Goal: Information Seeking & Learning: Learn about a topic

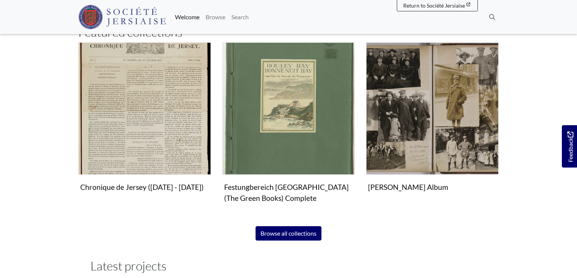
scroll to position [469, 0]
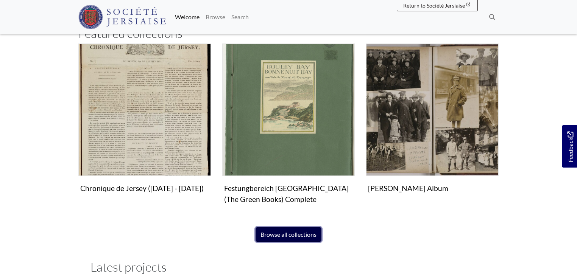
click at [314, 232] on link "Browse all collections" at bounding box center [289, 235] width 66 height 14
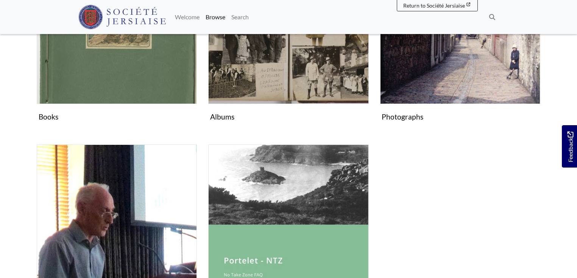
scroll to position [397, 0]
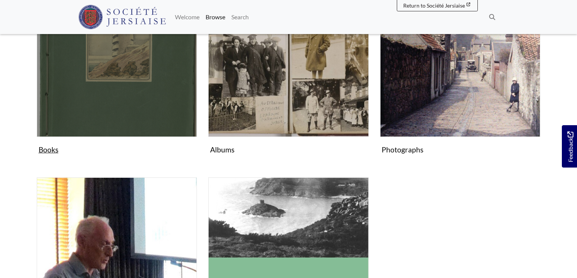
click at [136, 130] on img "Subcollection" at bounding box center [117, 57] width 160 height 160
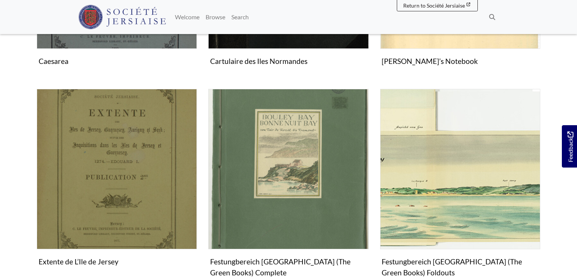
scroll to position [584, 0]
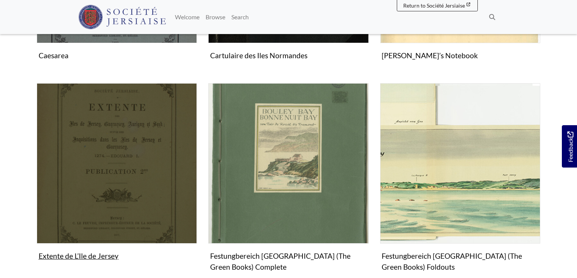
click at [157, 144] on img "Subcollection" at bounding box center [117, 163] width 160 height 160
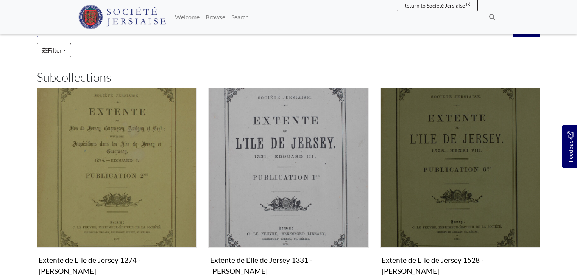
scroll to position [169, 0]
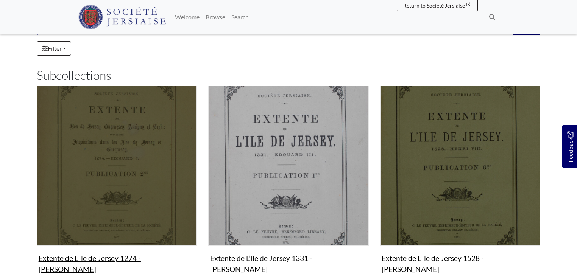
click at [74, 170] on img "Subcollection" at bounding box center [117, 166] width 160 height 160
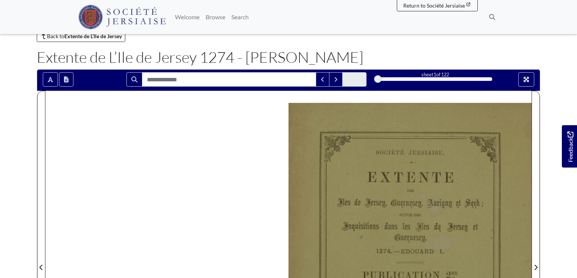
scroll to position [23, 0]
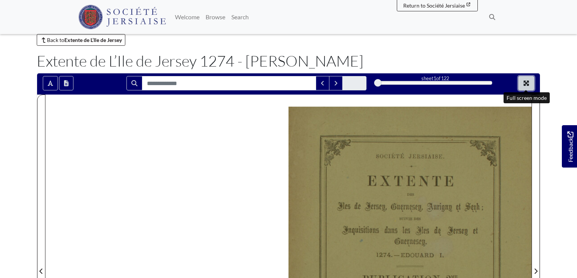
click at [529, 86] on icon "Full screen mode" at bounding box center [527, 83] width 6 height 6
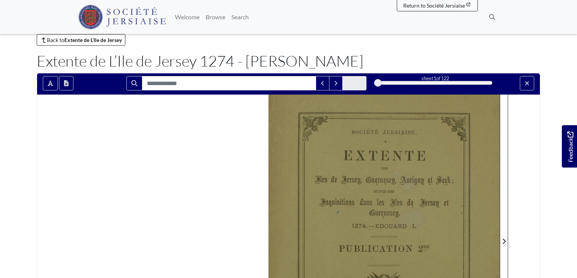
scroll to position [0, 0]
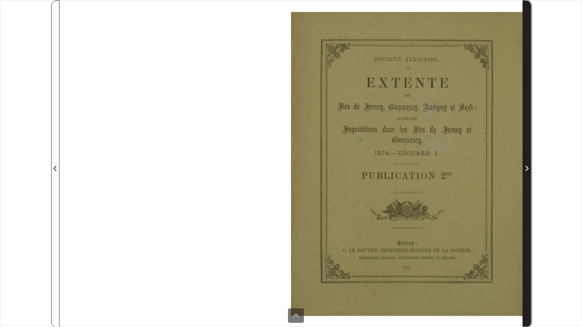
click at [526, 169] on icon "Next Page" at bounding box center [527, 169] width 4 height 6
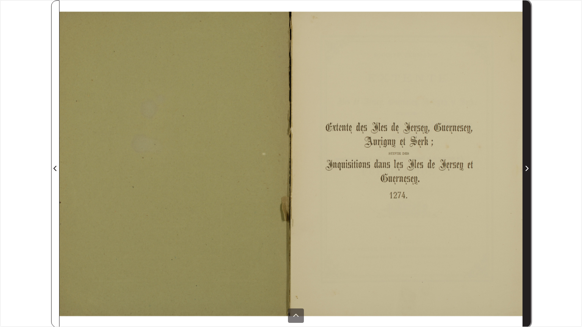
click at [526, 169] on icon "Next Page" at bounding box center [527, 169] width 4 height 6
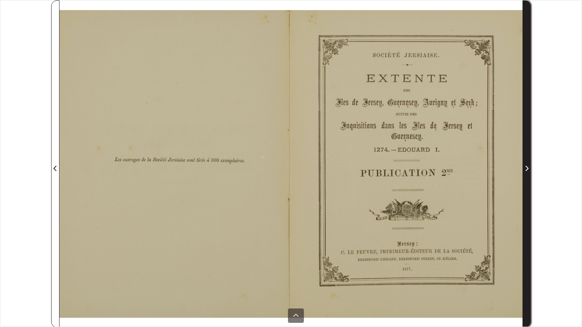
click at [526, 169] on icon "Next Page" at bounding box center [527, 169] width 4 height 6
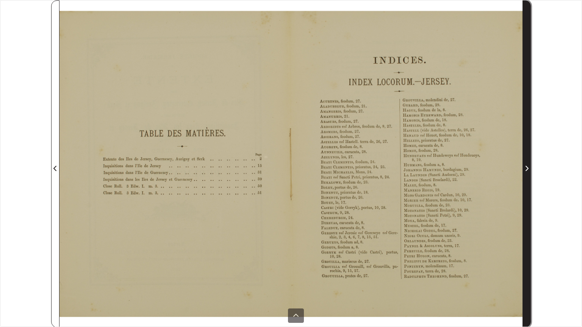
click at [526, 169] on icon "Next Page" at bounding box center [527, 169] width 4 height 6
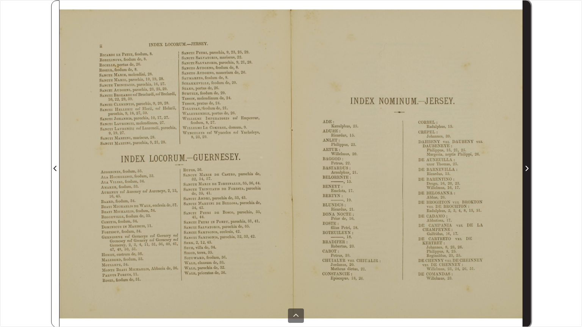
click at [526, 169] on icon "Next Page" at bounding box center [527, 169] width 4 height 6
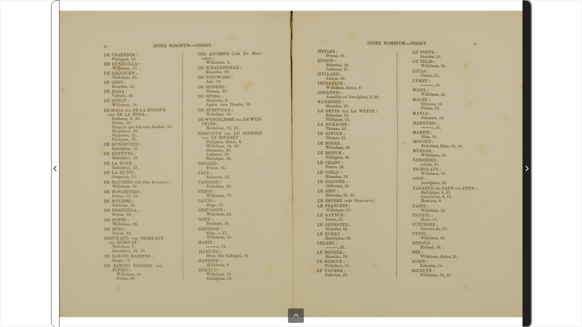
click at [526, 169] on icon "Next Page" at bounding box center [527, 169] width 4 height 6
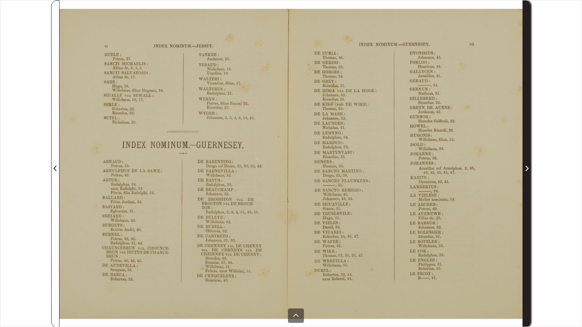
click at [526, 169] on icon "Next Page" at bounding box center [527, 169] width 4 height 6
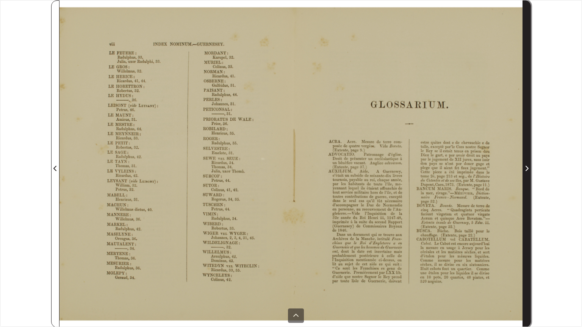
click at [526, 169] on icon "Next Page" at bounding box center [527, 169] width 4 height 6
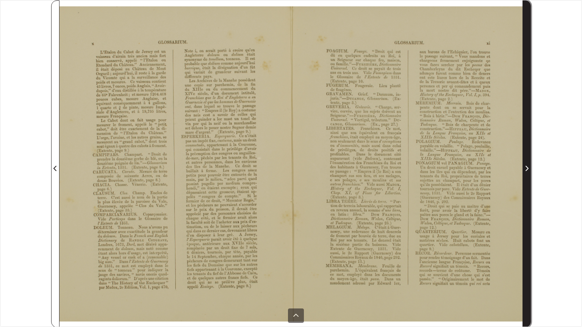
click at [526, 168] on icon "Next Page" at bounding box center [527, 169] width 4 height 6
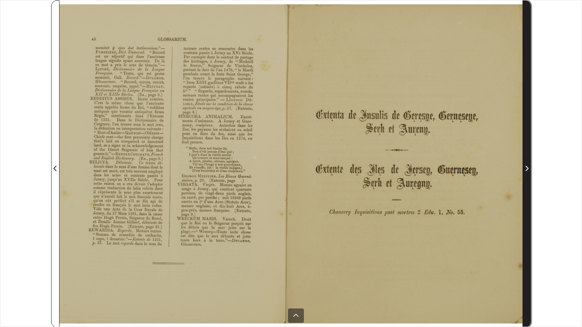
click at [526, 168] on icon "Next Page" at bounding box center [527, 169] width 4 height 6
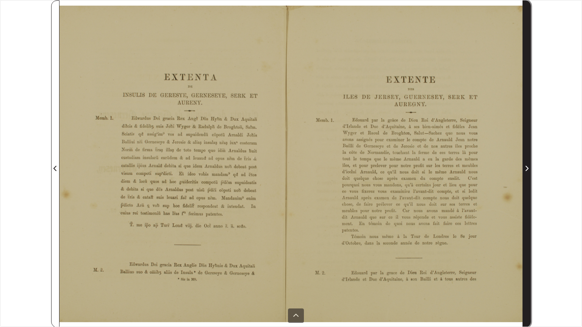
click at [527, 170] on icon "Next Page" at bounding box center [527, 168] width 3 height 5
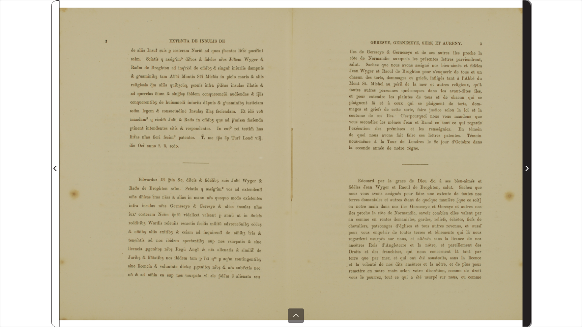
click at [527, 170] on icon "Next Page" at bounding box center [527, 168] width 3 height 5
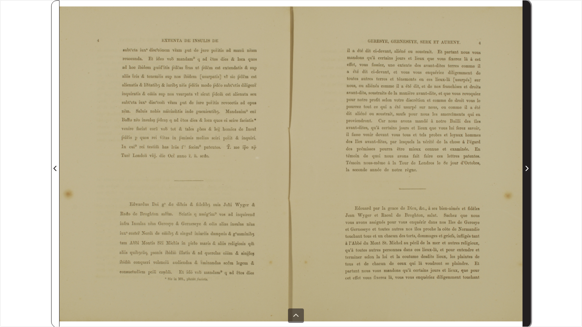
click at [527, 170] on icon "Next Page" at bounding box center [527, 168] width 3 height 5
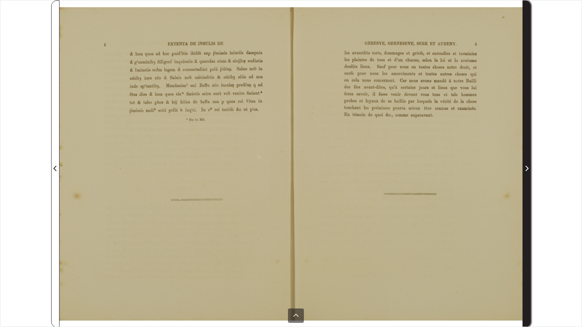
click at [527, 170] on icon "Next Page" at bounding box center [527, 168] width 3 height 5
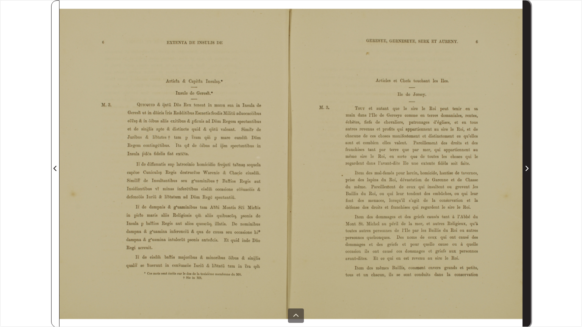
click at [527, 170] on icon "Next Page" at bounding box center [527, 168] width 3 height 5
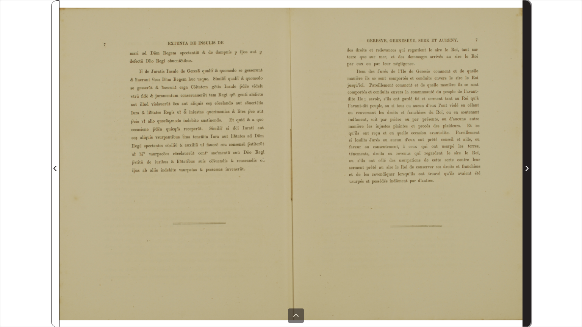
click at [527, 170] on icon "Next Page" at bounding box center [527, 168] width 3 height 5
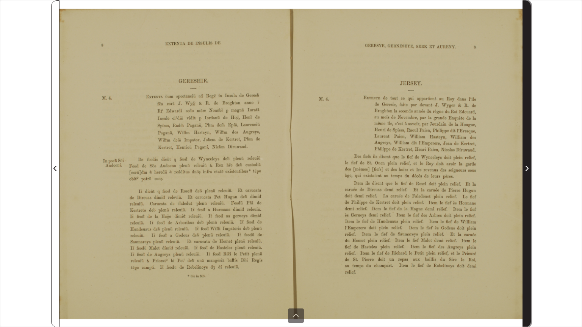
click at [527, 170] on icon "Next Page" at bounding box center [527, 169] width 4 height 6
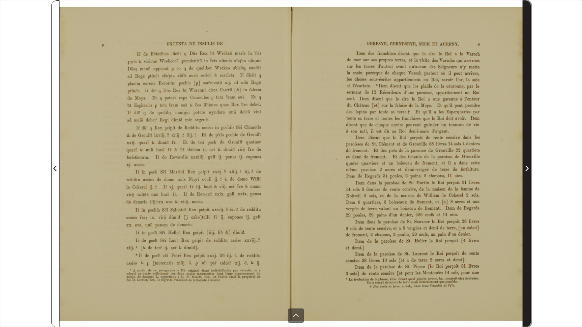
click at [527, 170] on icon "Next Page" at bounding box center [527, 169] width 4 height 6
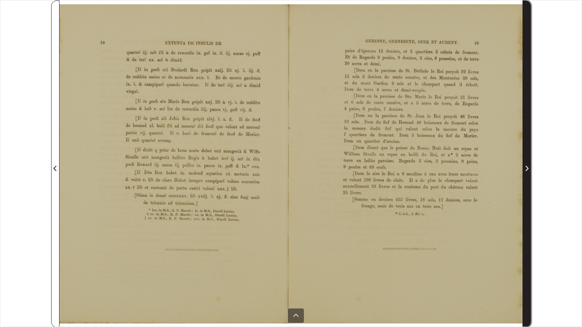
click at [527, 170] on icon "Next Page" at bounding box center [527, 169] width 4 height 6
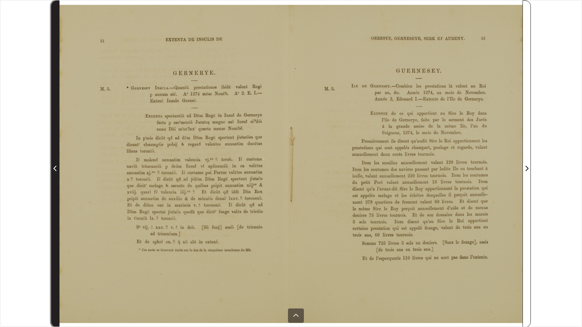
click at [55, 167] on icon "Previous Page" at bounding box center [54, 168] width 3 height 5
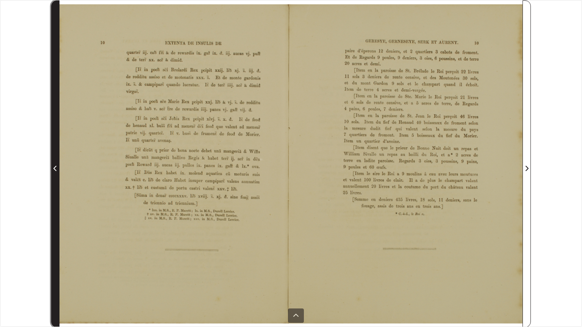
click at [55, 167] on icon "Previous Page" at bounding box center [54, 168] width 3 height 5
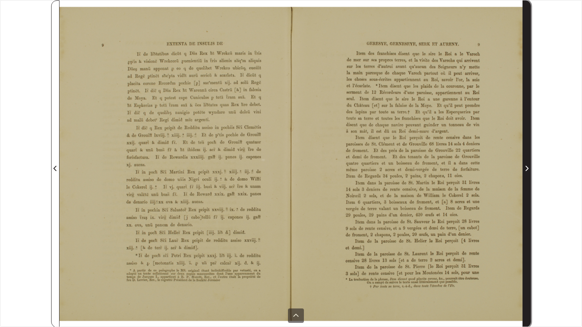
click at [526, 168] on icon "Next Page" at bounding box center [527, 169] width 4 height 6
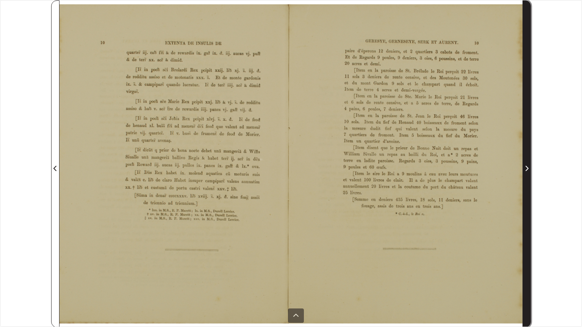
click at [526, 168] on icon "Next Page" at bounding box center [527, 169] width 4 height 6
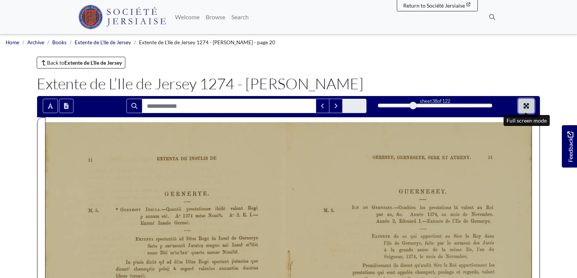
click at [529, 108] on icon "Full screen mode" at bounding box center [526, 105] width 5 height 5
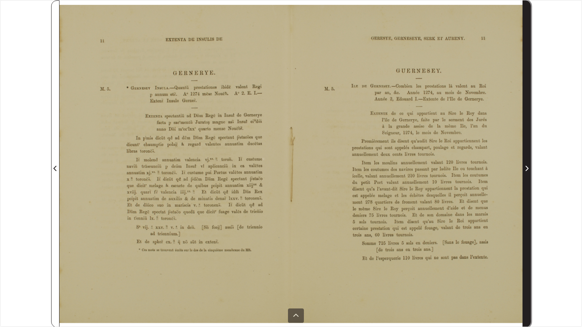
click at [527, 169] on icon "Next Page" at bounding box center [527, 168] width 3 height 5
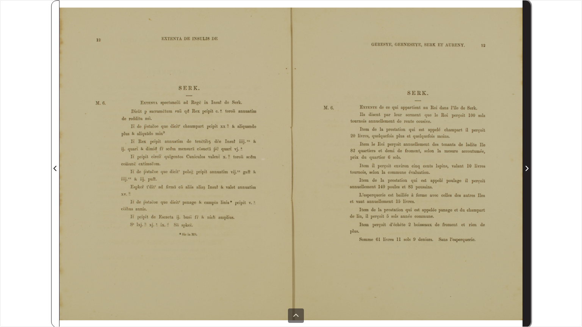
click at [527, 169] on icon "Next Page" at bounding box center [527, 168] width 3 height 5
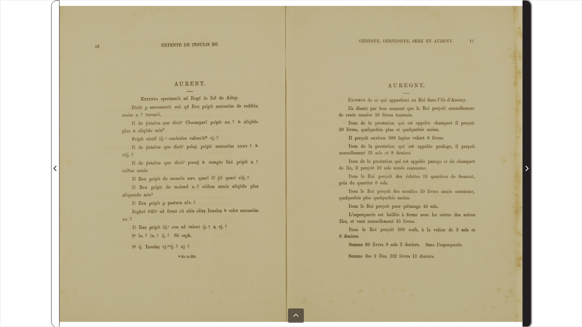
click at [527, 169] on icon "Next Page" at bounding box center [527, 168] width 3 height 5
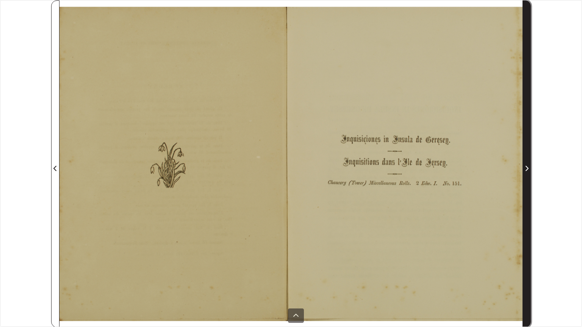
click at [527, 169] on icon "Next Page" at bounding box center [527, 169] width 4 height 6
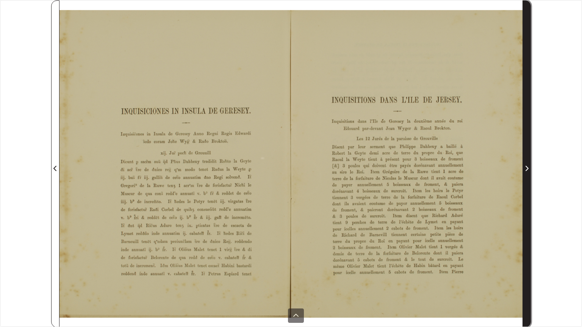
click at [527, 169] on icon "Next Page" at bounding box center [527, 169] width 4 height 6
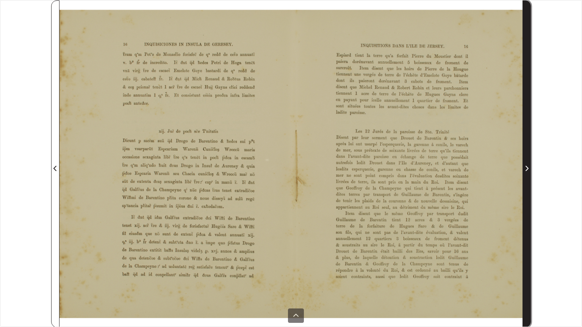
click at [527, 169] on icon "Next Page" at bounding box center [527, 169] width 4 height 6
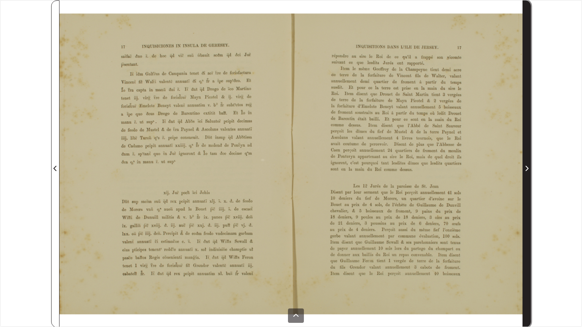
click at [527, 169] on icon "Next Page" at bounding box center [527, 169] width 4 height 6
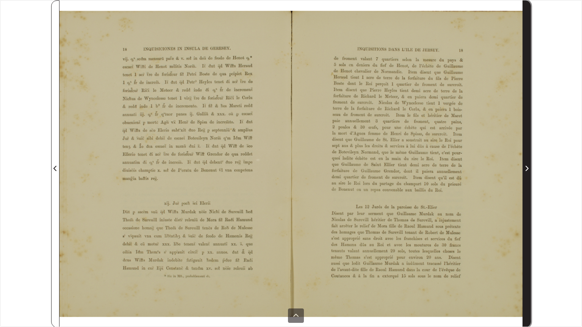
click at [527, 169] on icon "Next Page" at bounding box center [527, 169] width 4 height 6
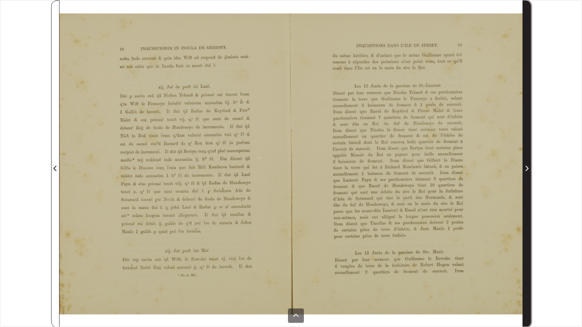
click at [527, 169] on icon "Next Page" at bounding box center [527, 169] width 4 height 6
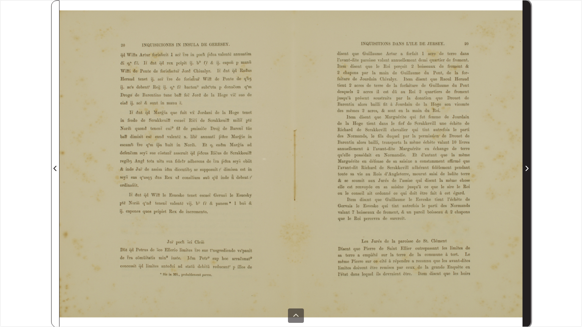
click at [527, 169] on icon "Next Page" at bounding box center [527, 169] width 4 height 6
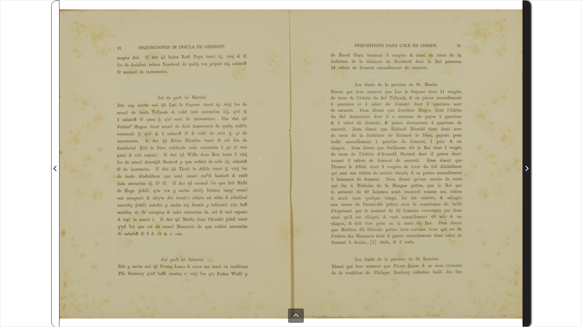
click at [527, 169] on icon "Next Page" at bounding box center [527, 169] width 4 height 6
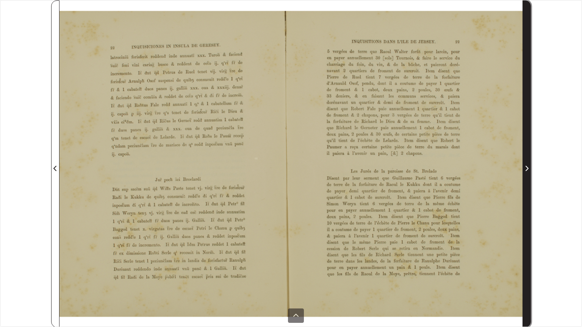
click at [527, 169] on icon "Next Page" at bounding box center [527, 169] width 4 height 6
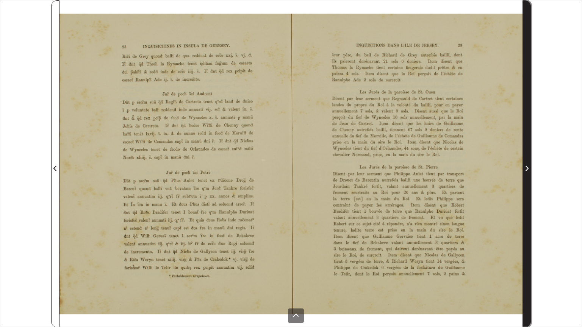
click at [527, 169] on icon "Next Page" at bounding box center [527, 169] width 4 height 6
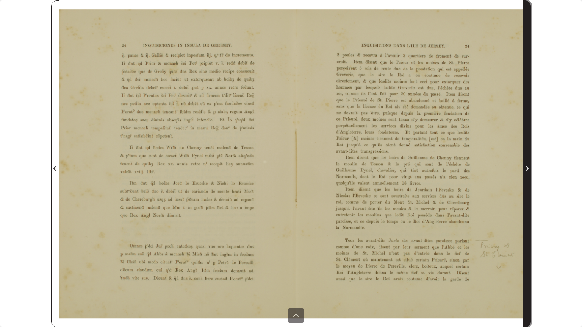
click at [527, 169] on icon "Next Page" at bounding box center [527, 169] width 4 height 6
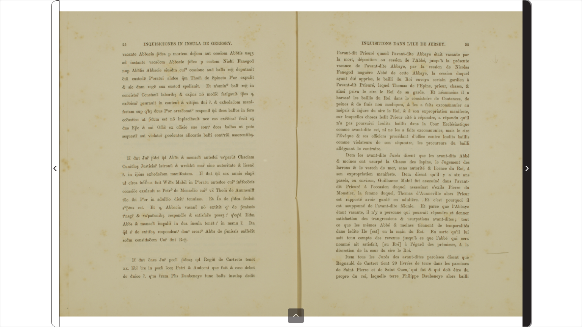
click at [527, 169] on icon "Next Page" at bounding box center [527, 169] width 4 height 6
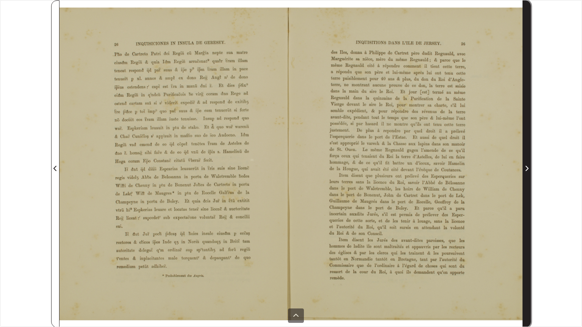
click at [527, 169] on icon "Next Page" at bounding box center [527, 169] width 4 height 6
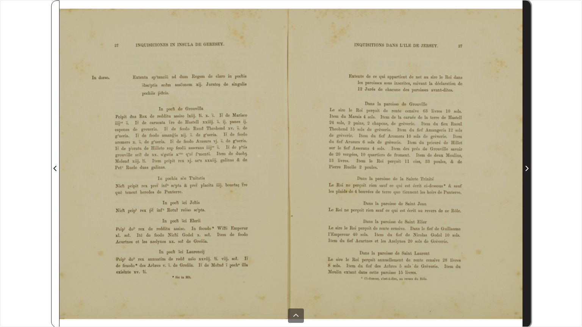
click at [527, 169] on icon "Next Page" at bounding box center [527, 169] width 4 height 6
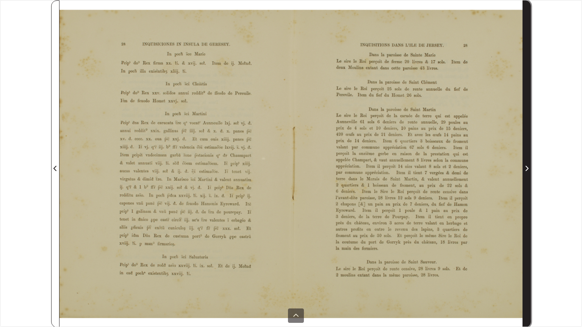
click at [527, 169] on icon "Next Page" at bounding box center [527, 169] width 4 height 6
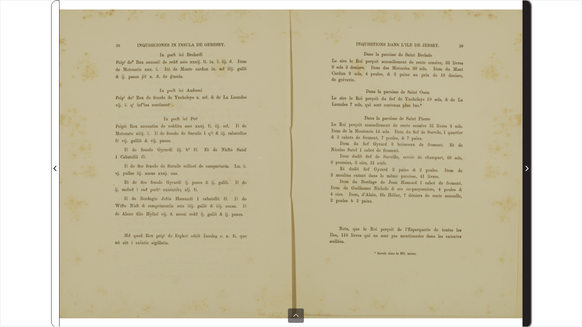
click at [527, 169] on icon "Next Page" at bounding box center [527, 169] width 4 height 6
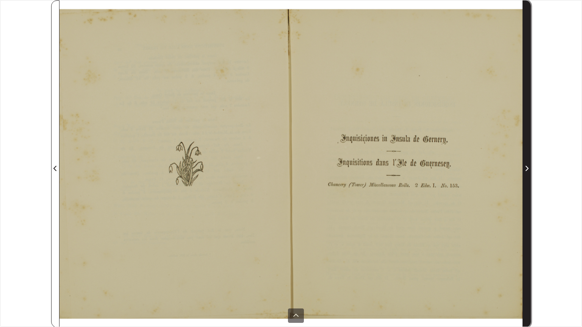
click at [527, 169] on icon "Next Page" at bounding box center [527, 169] width 4 height 6
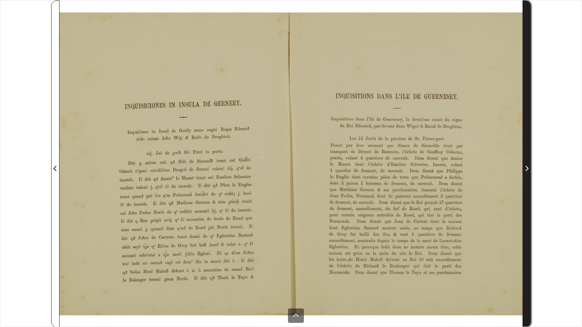
click at [527, 169] on icon "Next Page" at bounding box center [527, 169] width 4 height 6
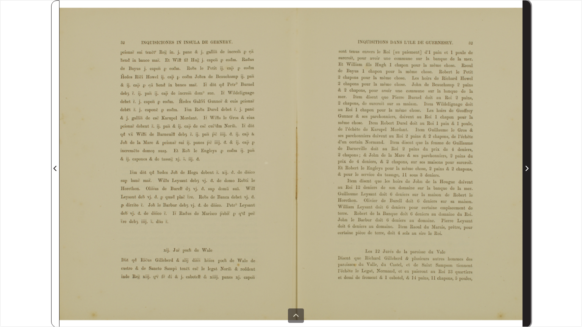
click at [527, 168] on icon "Next Page" at bounding box center [527, 168] width 3 height 5
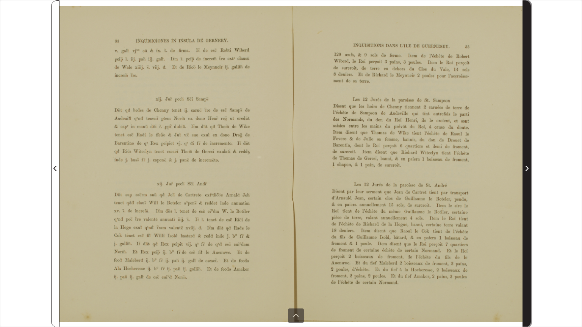
click at [527, 168] on icon "Next Page" at bounding box center [527, 168] width 3 height 5
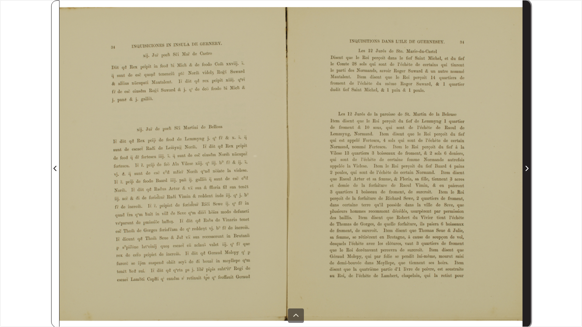
click at [527, 168] on icon "Next Page" at bounding box center [527, 168] width 3 height 5
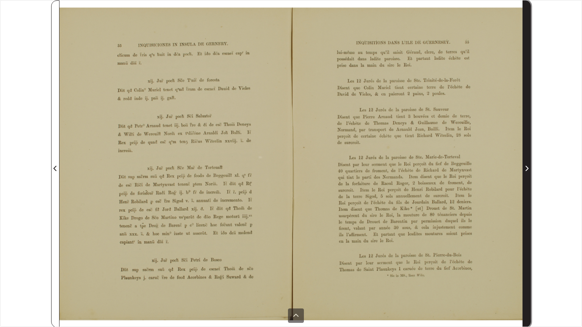
click at [527, 168] on icon "Next Page" at bounding box center [527, 168] width 3 height 5
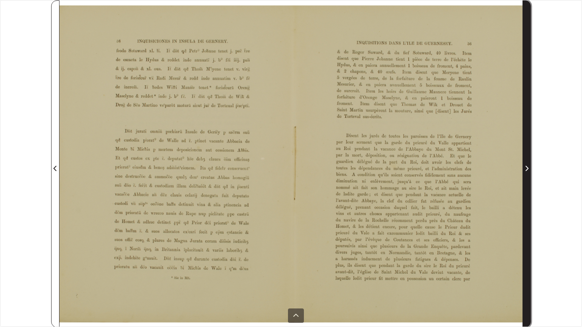
click at [527, 170] on icon "Next Page" at bounding box center [527, 168] width 3 height 5
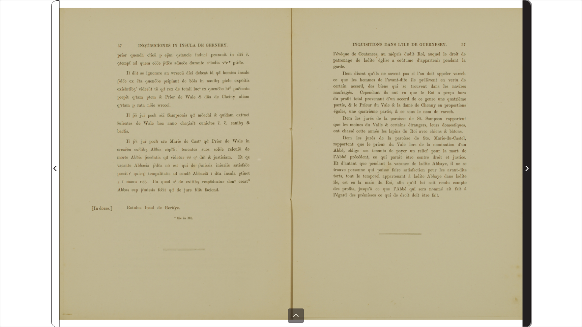
click at [527, 170] on icon "Next Page" at bounding box center [527, 168] width 3 height 5
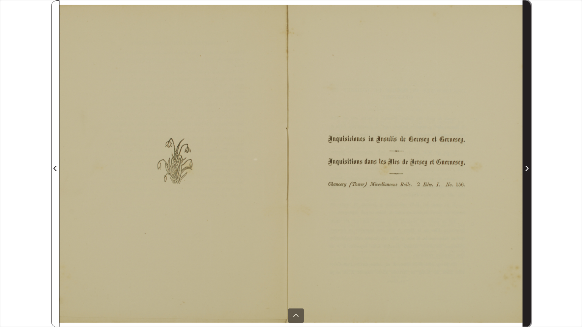
click at [527, 170] on icon "Next Page" at bounding box center [527, 169] width 4 height 6
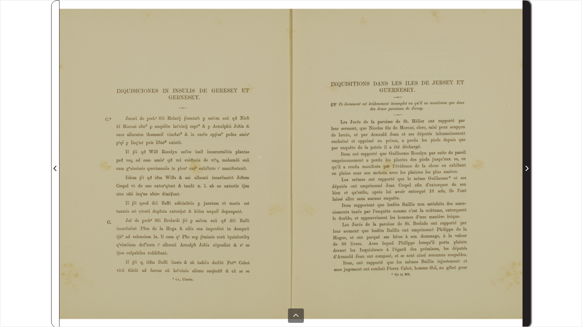
click at [527, 170] on icon "Next Page" at bounding box center [527, 169] width 4 height 6
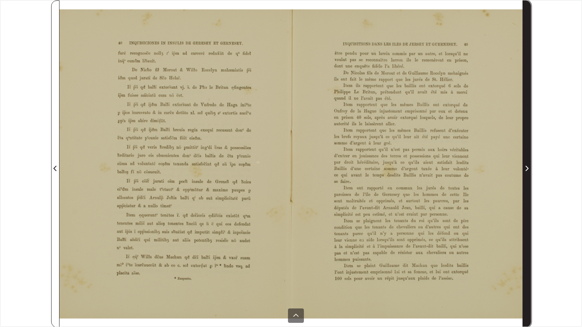
click at [527, 170] on icon "Next Page" at bounding box center [527, 169] width 4 height 6
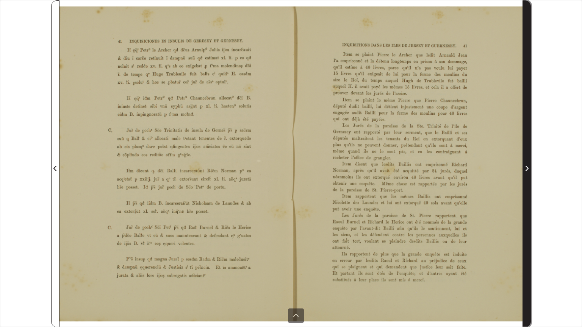
click at [527, 170] on icon "Next Page" at bounding box center [527, 169] width 4 height 6
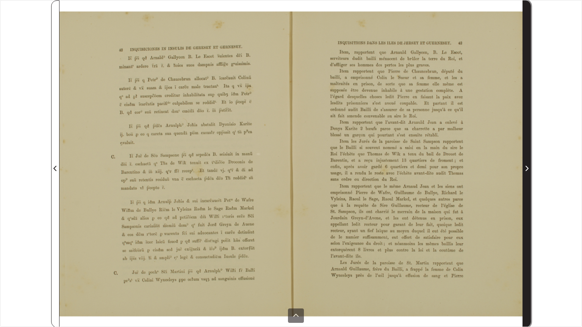
click at [527, 170] on icon "Next Page" at bounding box center [527, 169] width 4 height 6
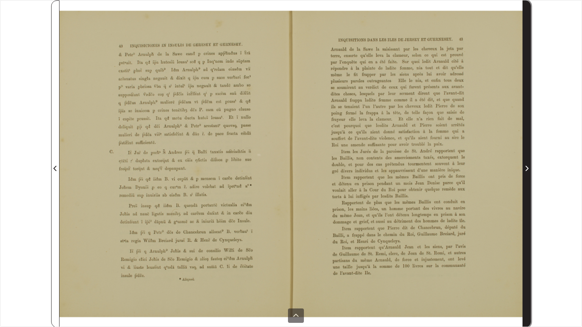
click at [527, 170] on icon "Next Page" at bounding box center [527, 169] width 4 height 6
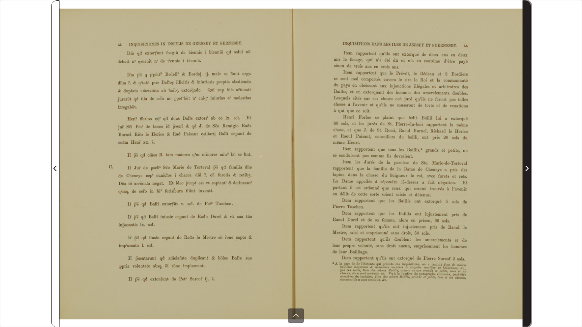
click at [527, 170] on icon "Next Page" at bounding box center [527, 169] width 4 height 6
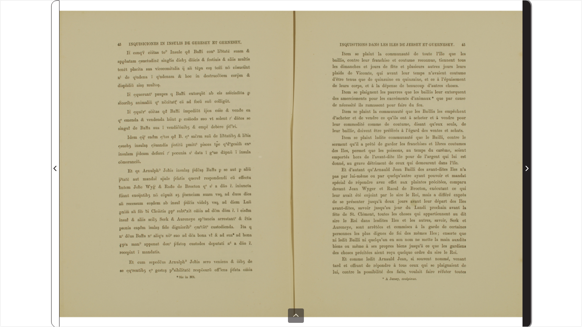
click at [527, 170] on icon "Next Page" at bounding box center [527, 169] width 4 height 6
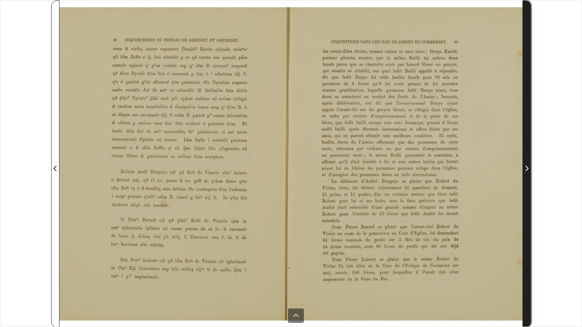
click at [527, 170] on icon "Next Page" at bounding box center [527, 169] width 4 height 6
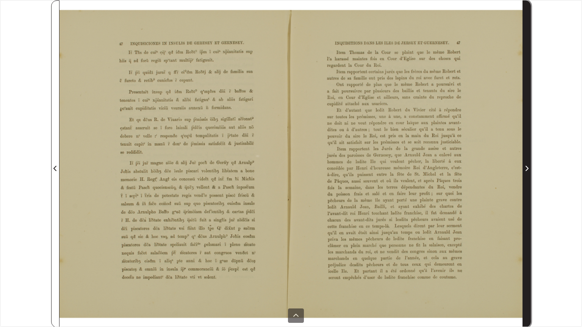
click at [527, 170] on icon "Next Page" at bounding box center [527, 169] width 4 height 6
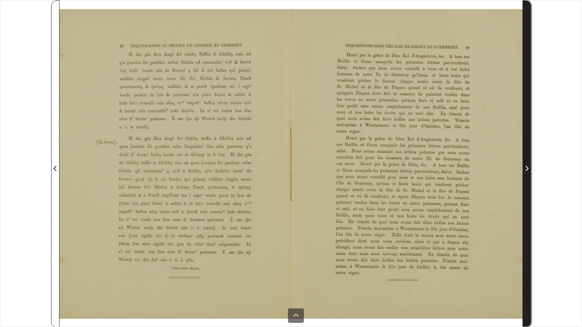
click at [527, 170] on icon "Next Page" at bounding box center [527, 169] width 4 height 6
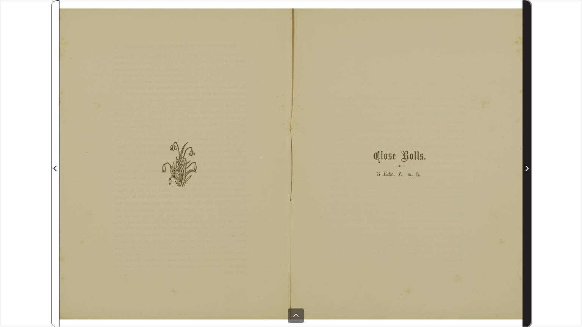
click at [527, 170] on icon "Next Page" at bounding box center [527, 169] width 4 height 6
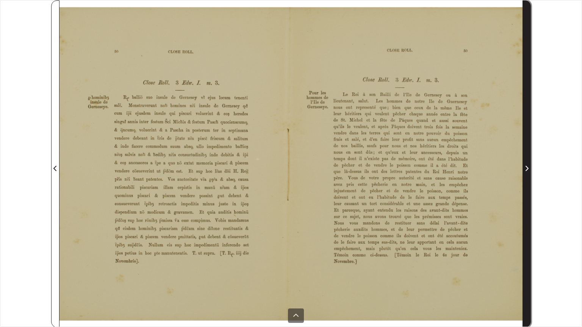
click at [527, 170] on icon "Next Page" at bounding box center [527, 169] width 4 height 6
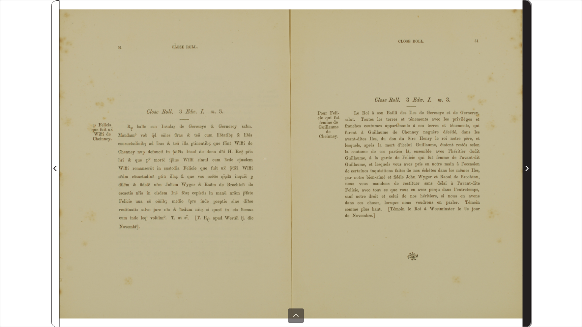
click at [527, 170] on icon "Next Page" at bounding box center [527, 169] width 4 height 6
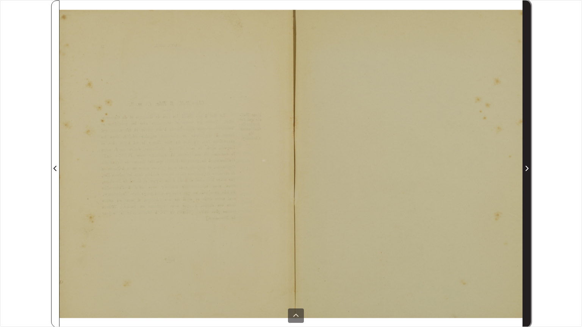
click at [527, 170] on icon "Next Page" at bounding box center [527, 169] width 4 height 6
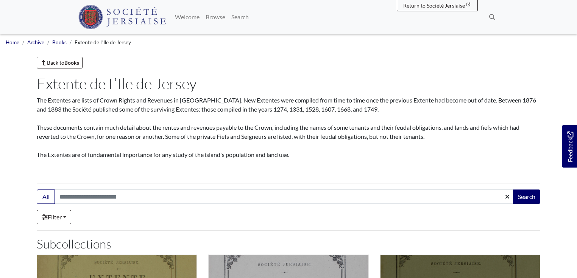
scroll to position [169, 0]
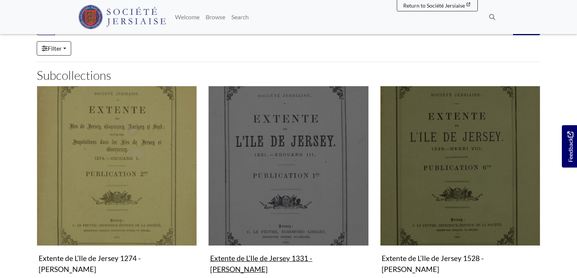
click at [320, 145] on img "Subcollection" at bounding box center [288, 166] width 160 height 160
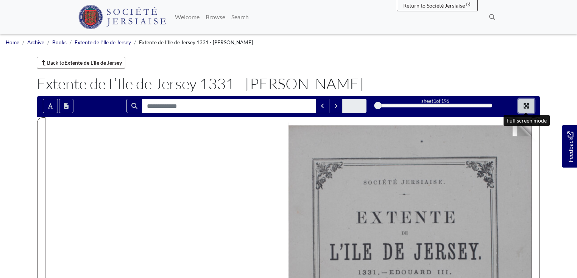
click at [528, 105] on icon "Full screen mode" at bounding box center [526, 105] width 5 height 5
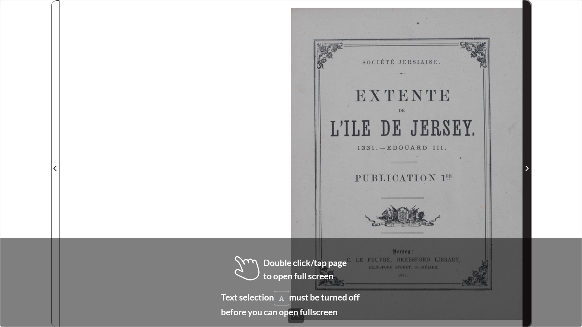
click at [527, 169] on icon "Next Page" at bounding box center [527, 169] width 4 height 6
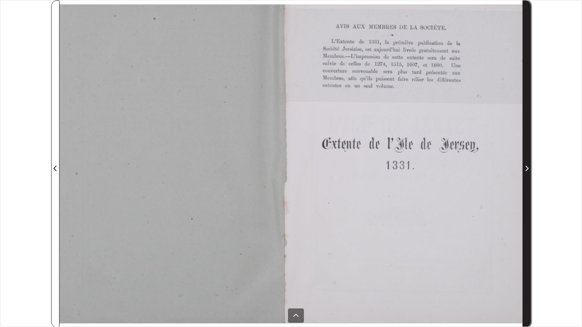
click at [526, 167] on icon "Next Page" at bounding box center [527, 169] width 4 height 6
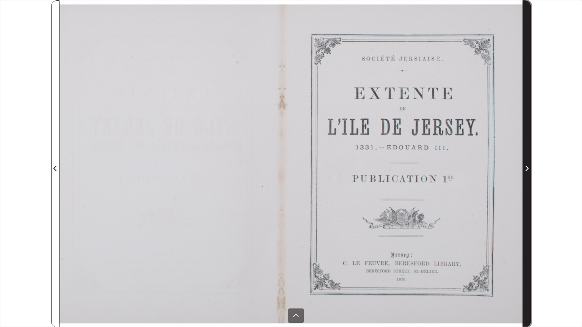
click at [526, 167] on icon "Next Page" at bounding box center [527, 169] width 4 height 6
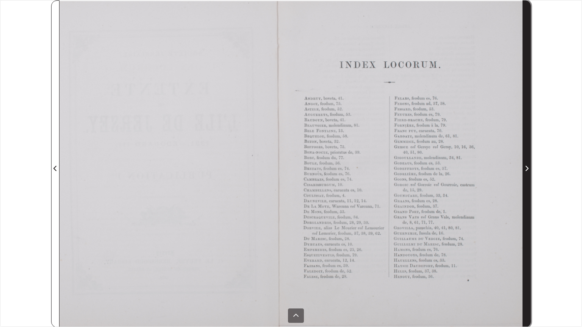
click at [526, 168] on icon "Next Page" at bounding box center [527, 169] width 4 height 6
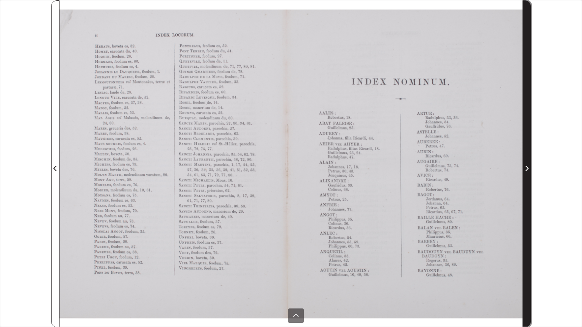
click at [527, 168] on icon "Next Page" at bounding box center [527, 169] width 4 height 6
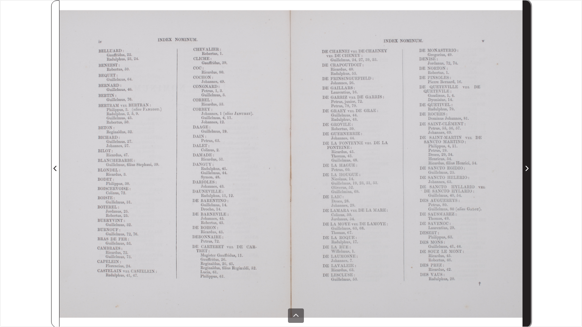
click at [527, 168] on icon "Next Page" at bounding box center [527, 169] width 4 height 6
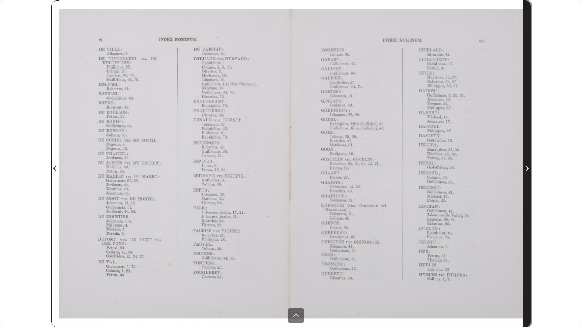
click at [527, 168] on icon "Next Page" at bounding box center [527, 169] width 4 height 6
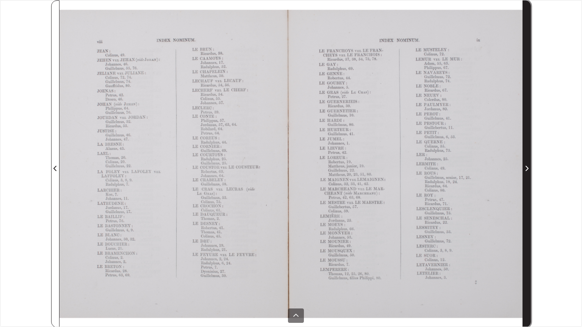
click at [527, 168] on icon "Next Page" at bounding box center [527, 169] width 4 height 6
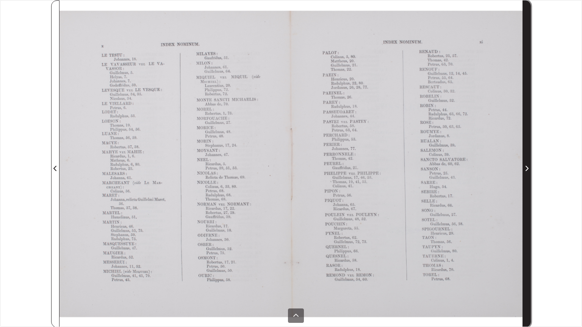
click at [527, 168] on icon "Next Page" at bounding box center [527, 169] width 4 height 6
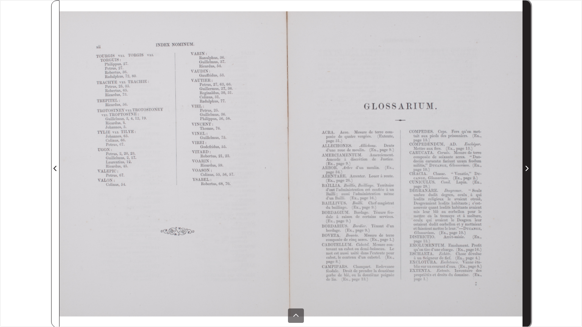
click at [527, 168] on icon "Next Page" at bounding box center [527, 169] width 4 height 6
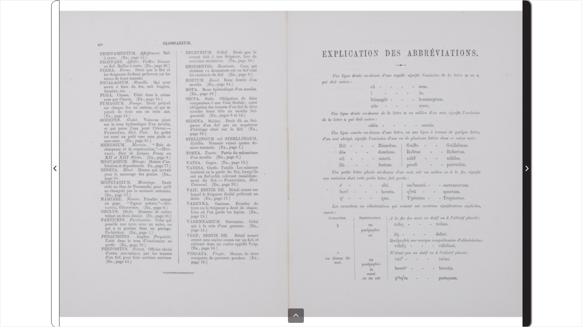
click at [527, 168] on icon "Next Page" at bounding box center [527, 169] width 4 height 6
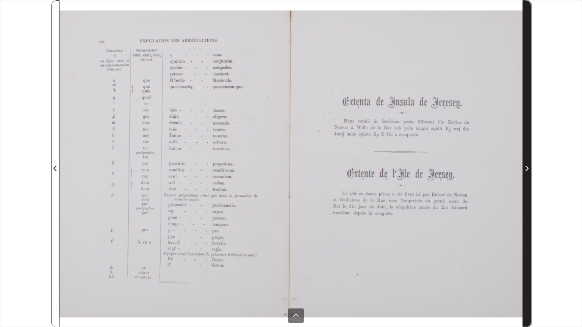
click at [527, 168] on icon "Next Page" at bounding box center [527, 169] width 4 height 6
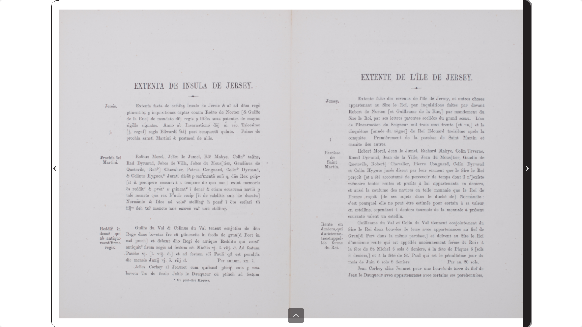
click at [527, 168] on icon "Next Page" at bounding box center [527, 169] width 4 height 6
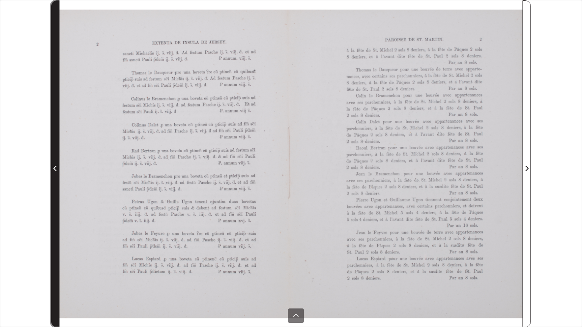
click at [53, 169] on icon "Previous Page" at bounding box center [54, 168] width 3 height 5
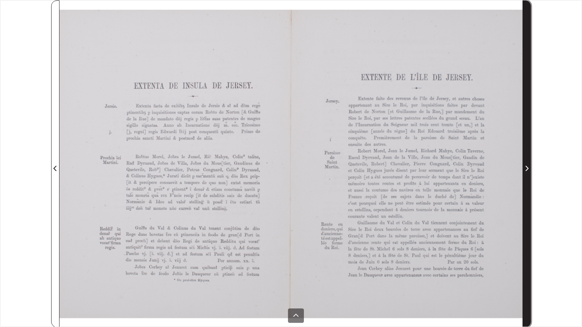
click at [526, 169] on icon "Next Page" at bounding box center [527, 169] width 4 height 6
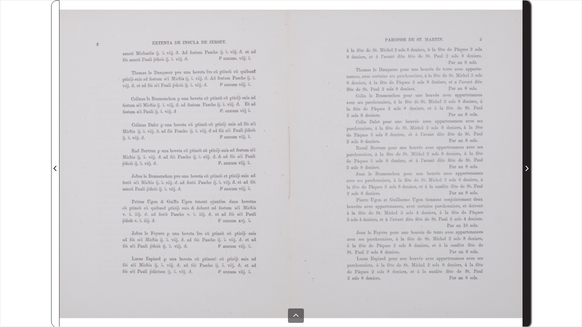
click at [526, 169] on icon "Next Page" at bounding box center [527, 169] width 4 height 6
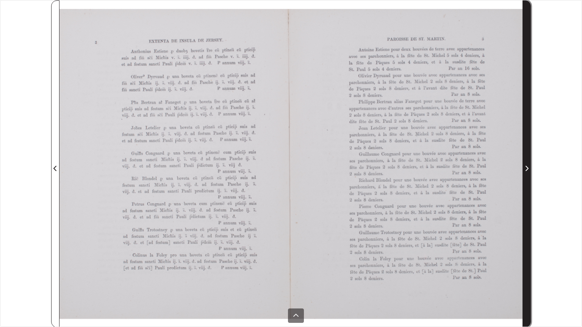
click at [526, 169] on icon "Next Page" at bounding box center [527, 169] width 4 height 6
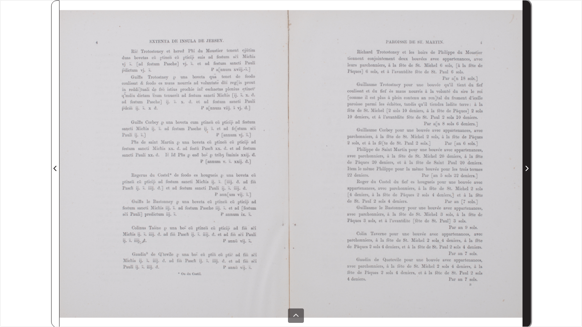
click at [526, 169] on icon "Next Page" at bounding box center [527, 169] width 4 height 6
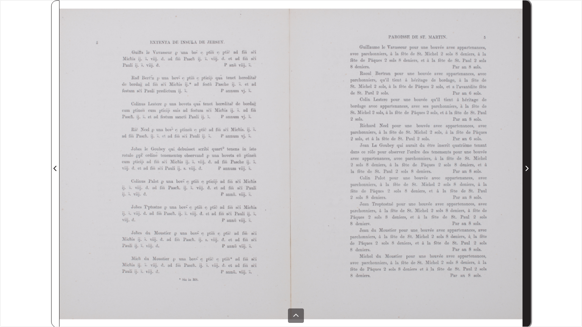
click at [526, 169] on icon "Next Page" at bounding box center [527, 169] width 4 height 6
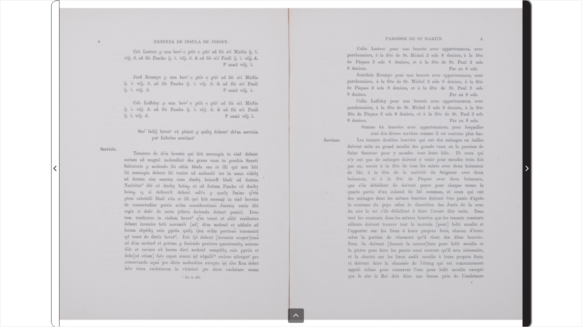
click at [526, 169] on icon "Next Page" at bounding box center [527, 169] width 4 height 6
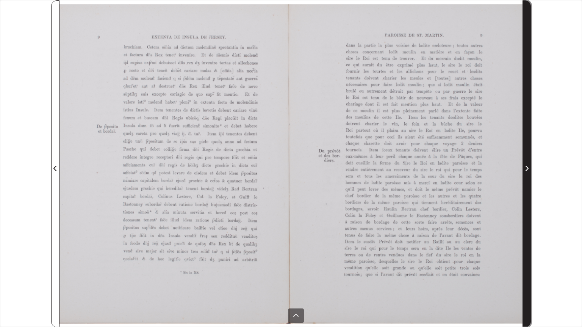
click at [526, 169] on icon "Next Page" at bounding box center [527, 169] width 4 height 6
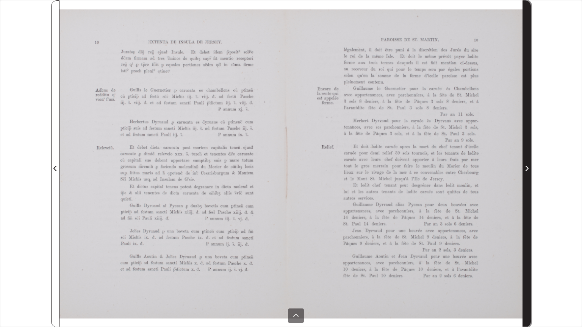
click at [526, 169] on icon "Next Page" at bounding box center [527, 169] width 4 height 6
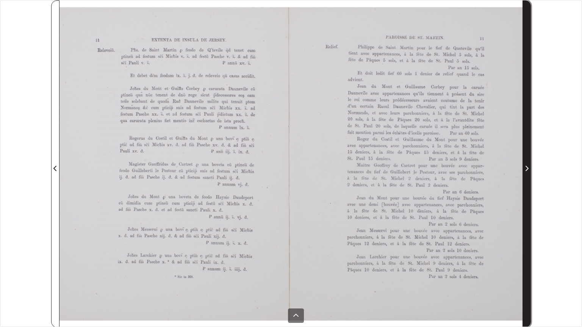
click at [526, 169] on icon "Next Page" at bounding box center [527, 169] width 4 height 6
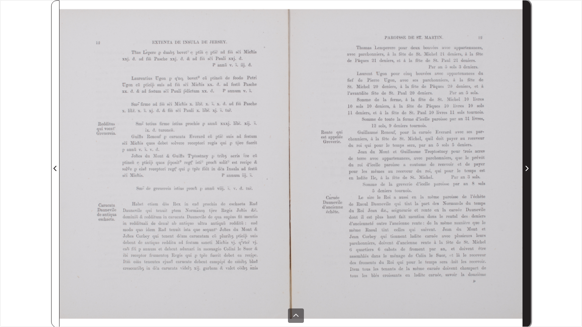
click at [526, 169] on icon "Next Page" at bounding box center [527, 169] width 4 height 6
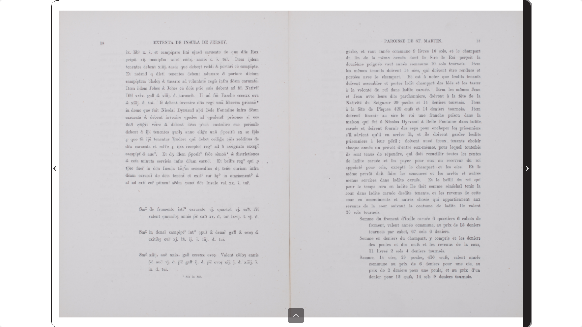
click at [526, 169] on icon "Next Page" at bounding box center [527, 169] width 4 height 6
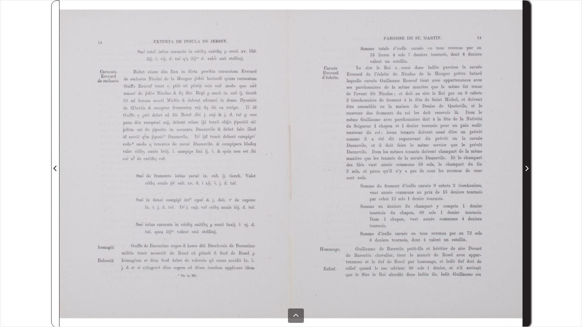
click at [526, 169] on icon "Next Page" at bounding box center [527, 169] width 4 height 6
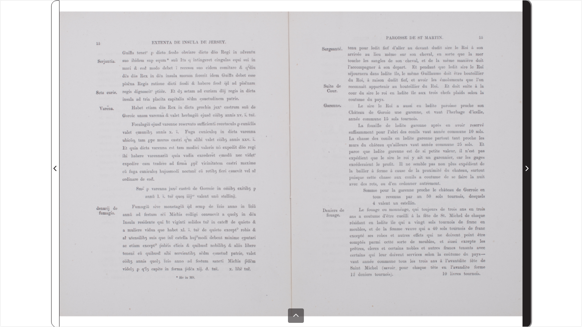
click at [526, 169] on icon "Next Page" at bounding box center [527, 169] width 4 height 6
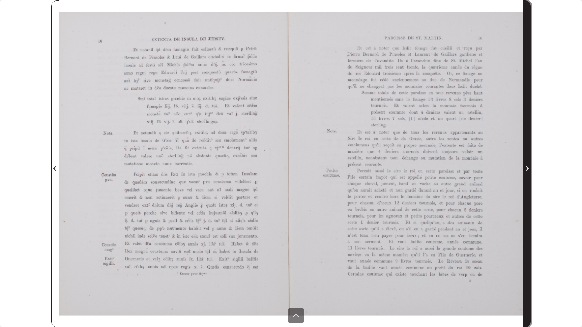
click at [527, 168] on icon "Next Page" at bounding box center [527, 168] width 3 height 5
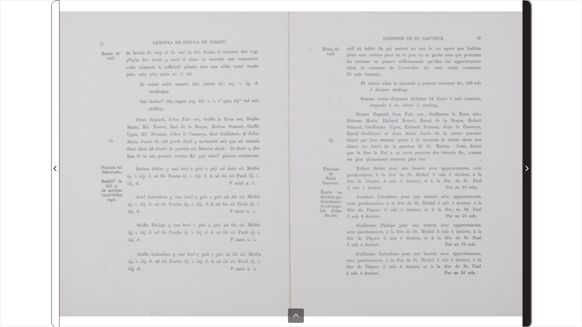
click at [527, 168] on icon "Next Page" at bounding box center [527, 168] width 3 height 5
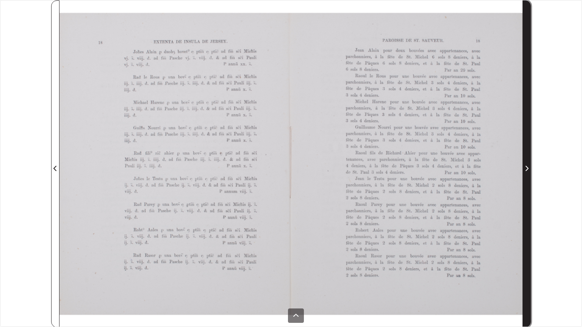
click at [527, 169] on icon "Next Page" at bounding box center [527, 169] width 4 height 6
